Goal: Transaction & Acquisition: Purchase product/service

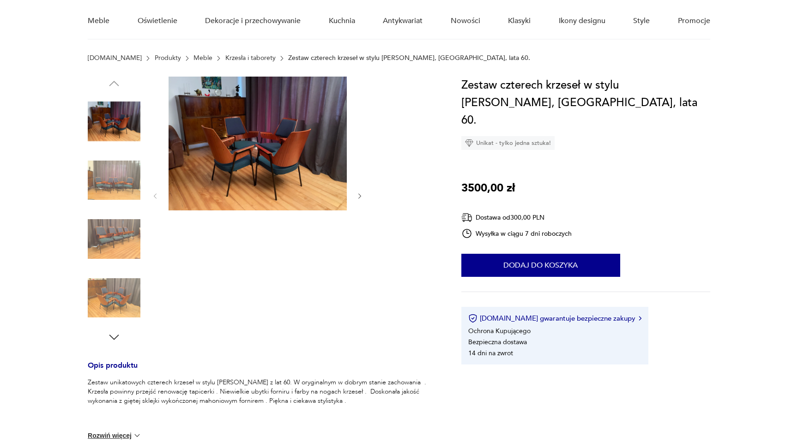
scroll to position [76, 0]
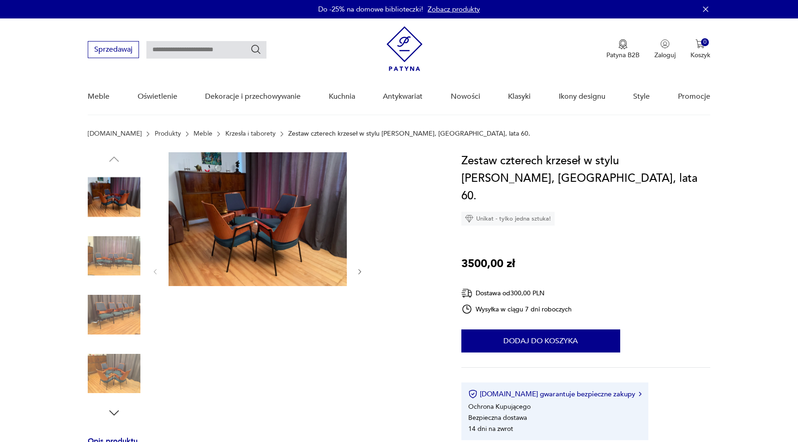
click at [130, 315] on img at bounding box center [114, 315] width 53 height 53
